Goal: Navigation & Orientation: Find specific page/section

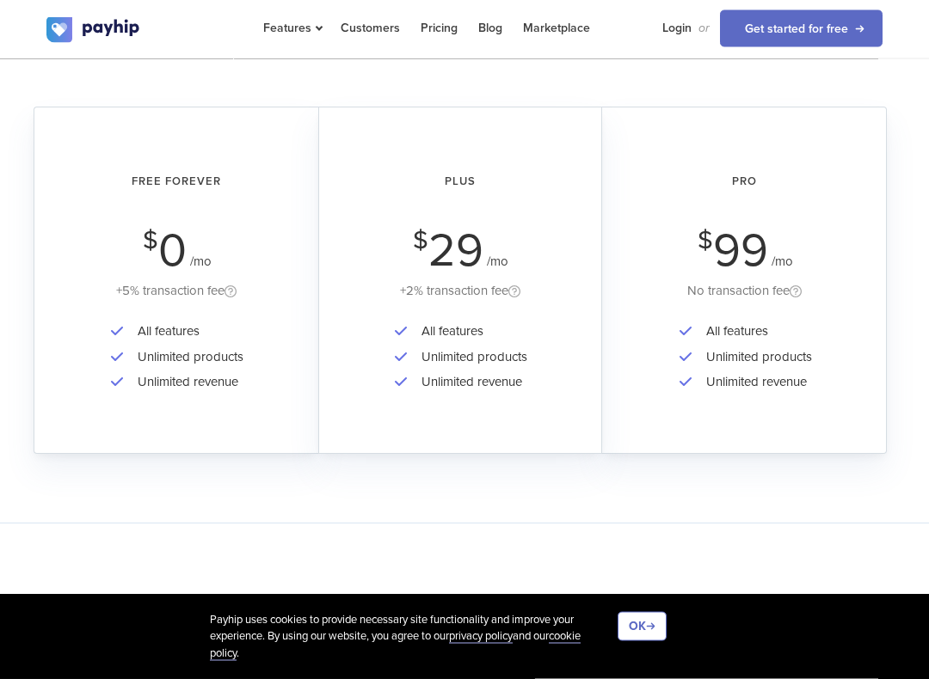
scroll to position [3061, 0]
click at [236, 290] on span at bounding box center [230, 293] width 12 height 15
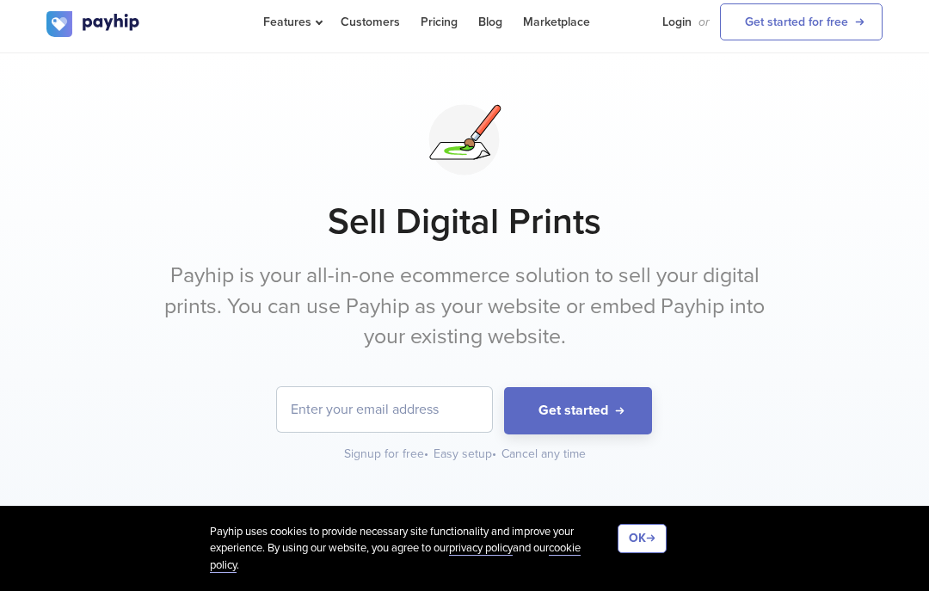
scroll to position [0, 0]
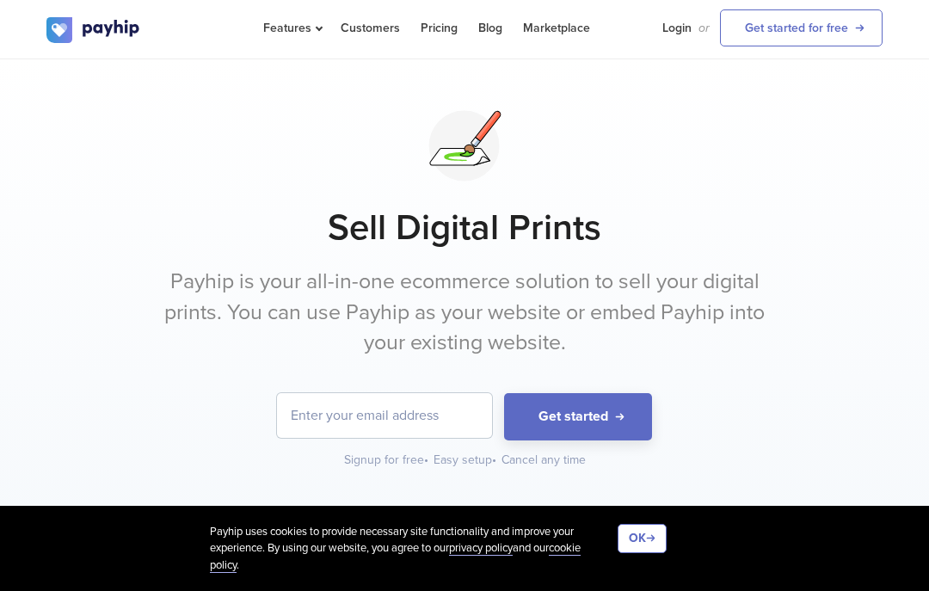
click at [557, 28] on link "Marketplace" at bounding box center [556, 28] width 67 height 56
